Goal: Find specific page/section: Locate item on page

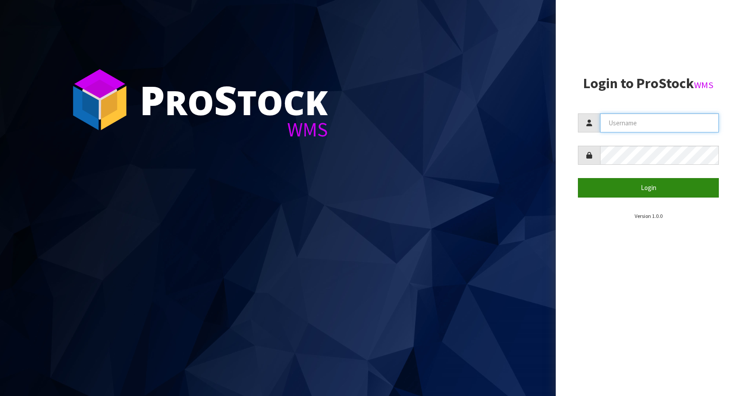
type input "KitchenAid"
click at [643, 192] on button "Login" at bounding box center [648, 187] width 141 height 19
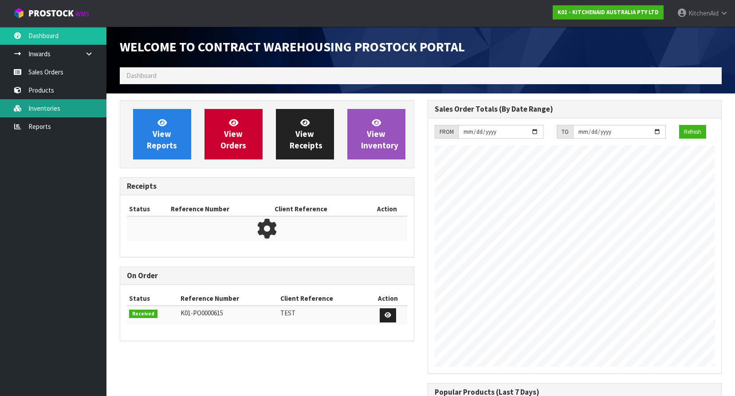
scroll to position [373, 307]
drag, startPoint x: 52, startPoint y: 105, endPoint x: 65, endPoint y: 102, distance: 13.7
click at [52, 105] on link "Inventories" at bounding box center [53, 108] width 106 height 18
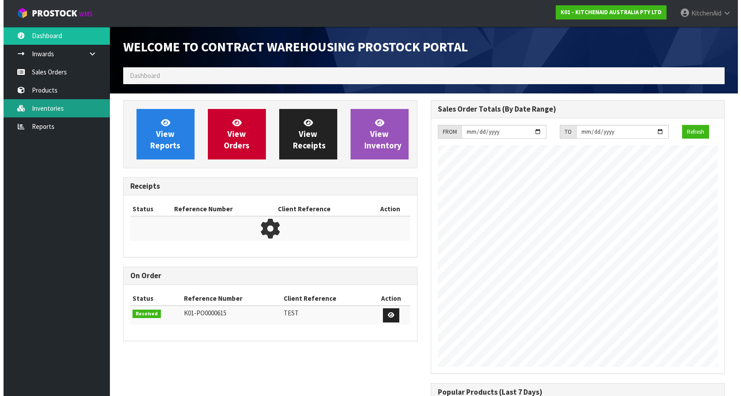
scroll to position [492, 307]
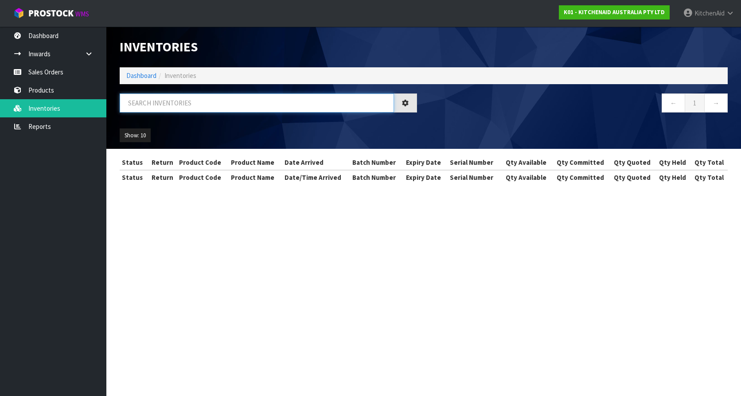
click at [182, 106] on input "text" at bounding box center [257, 103] width 274 height 19
paste input "W11035281"
type input "W11035281"
